Goal: Task Accomplishment & Management: Use online tool/utility

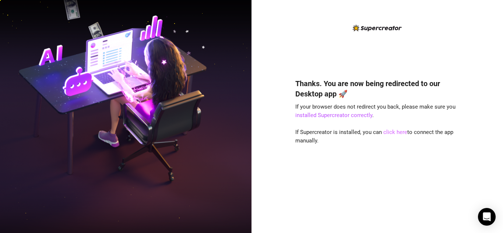
click at [384, 131] on link "click here" at bounding box center [396, 132] width 24 height 7
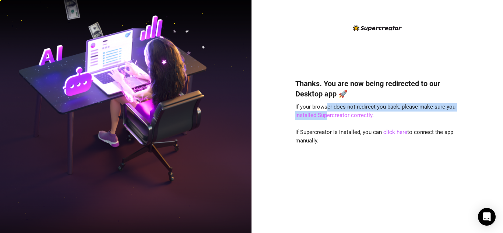
click at [327, 112] on div "Thanks. You are now being redirected to our Desktop app 🚀 If your browser does …" at bounding box center [378, 145] width 164 height 153
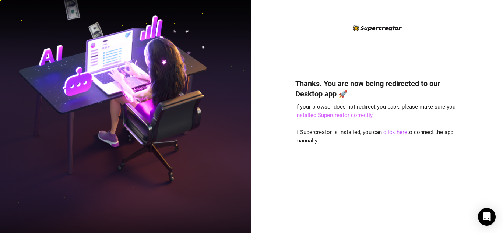
click at [329, 116] on link "installed Supercreator correctly" at bounding box center [334, 115] width 77 height 7
click at [325, 120] on div "Thanks. You are now being redirected to our Desktop app 🚀 If your browser does …" at bounding box center [378, 145] width 164 height 153
click at [322, 116] on link "installed Supercreator correctly" at bounding box center [334, 115] width 77 height 7
click at [366, 97] on h4 "Thanks. You are now being redirected to our Desktop app 🚀" at bounding box center [378, 89] width 164 height 21
click at [132, 40] on img at bounding box center [126, 117] width 252 height 316
